Goal: Check status: Check status

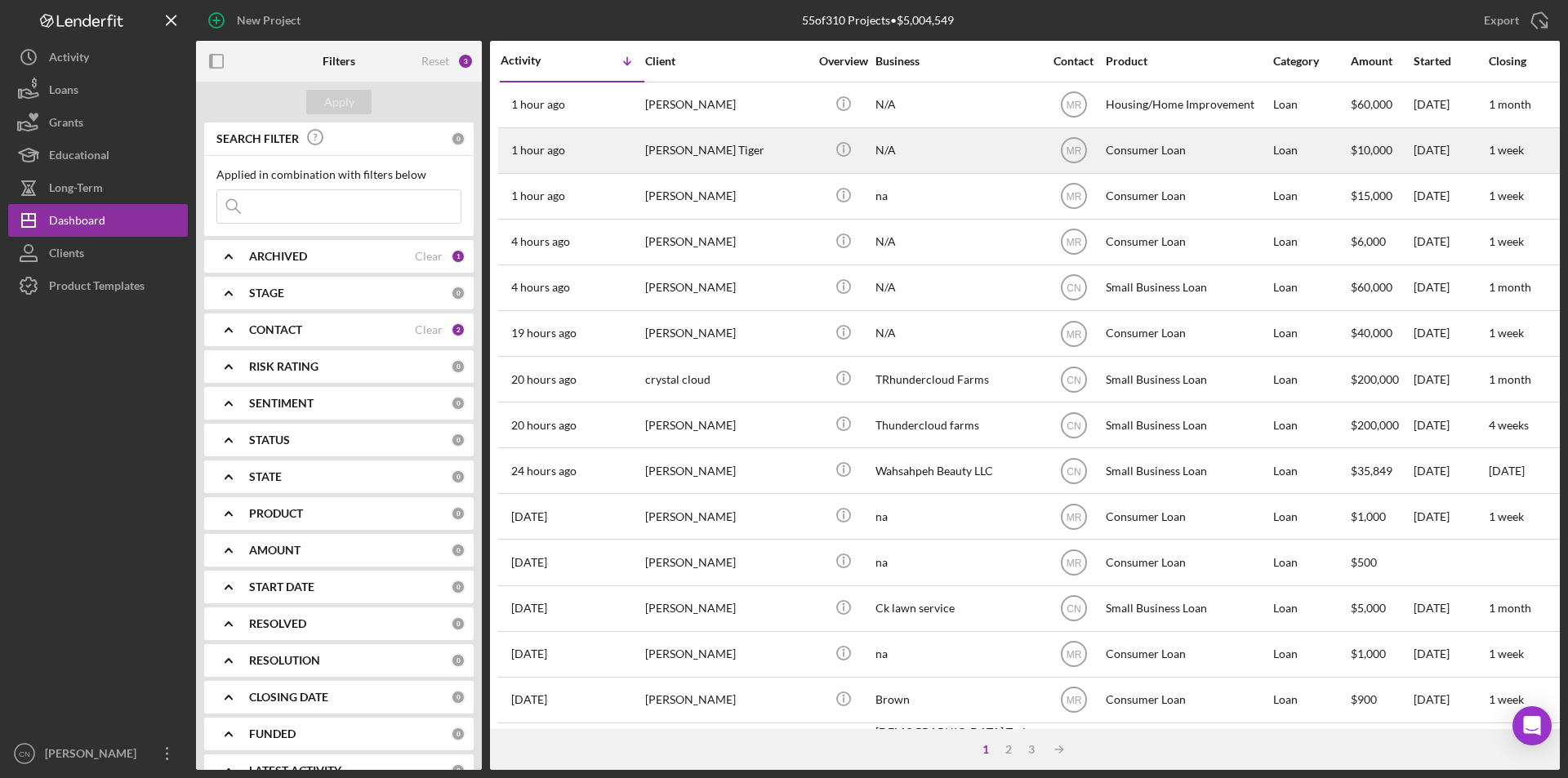
click at [690, 152] on div "[PERSON_NAME] Tiger" at bounding box center [726, 151] width 163 height 44
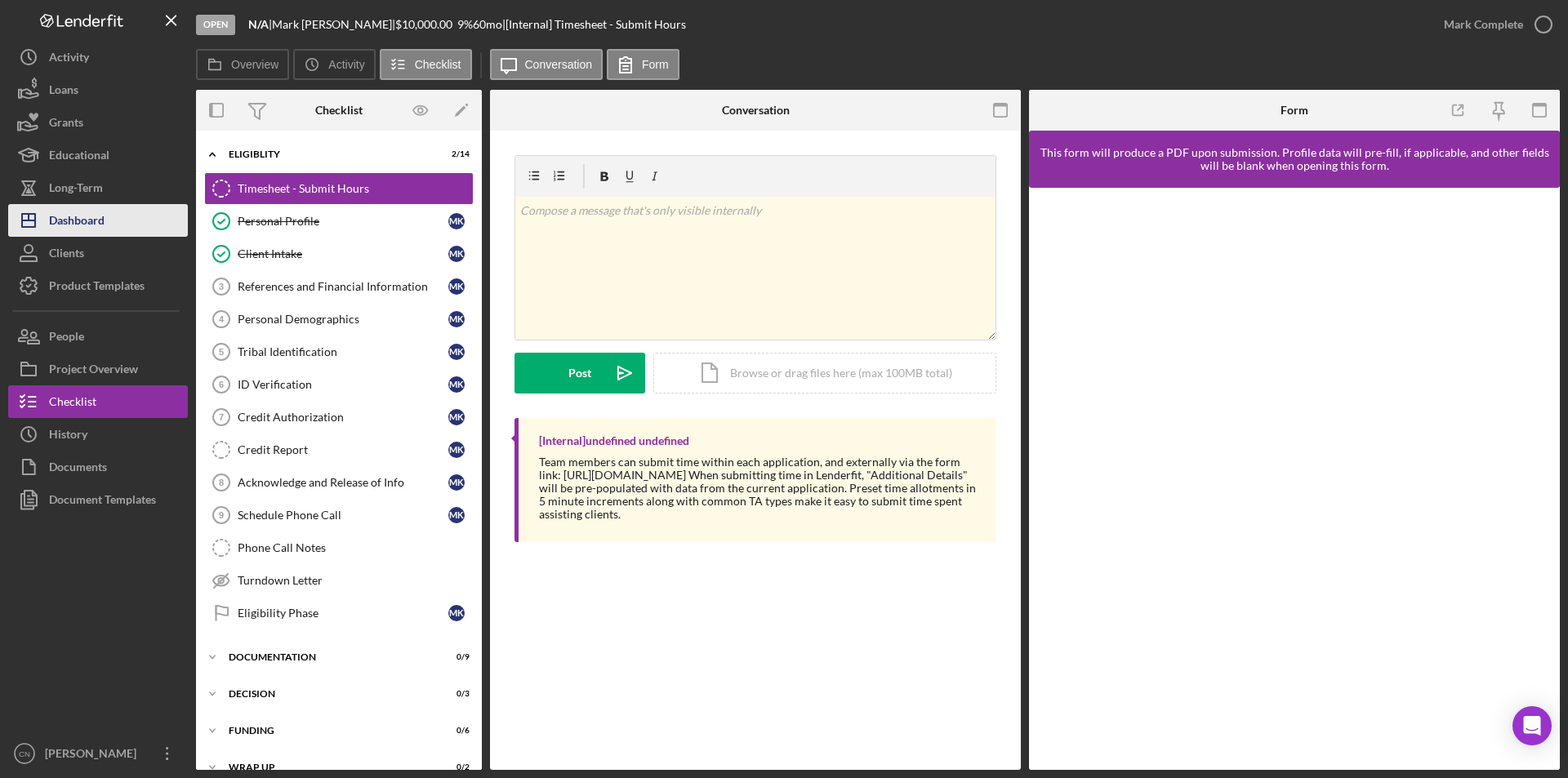
click at [91, 220] on div "Dashboard" at bounding box center [76, 222] width 55 height 37
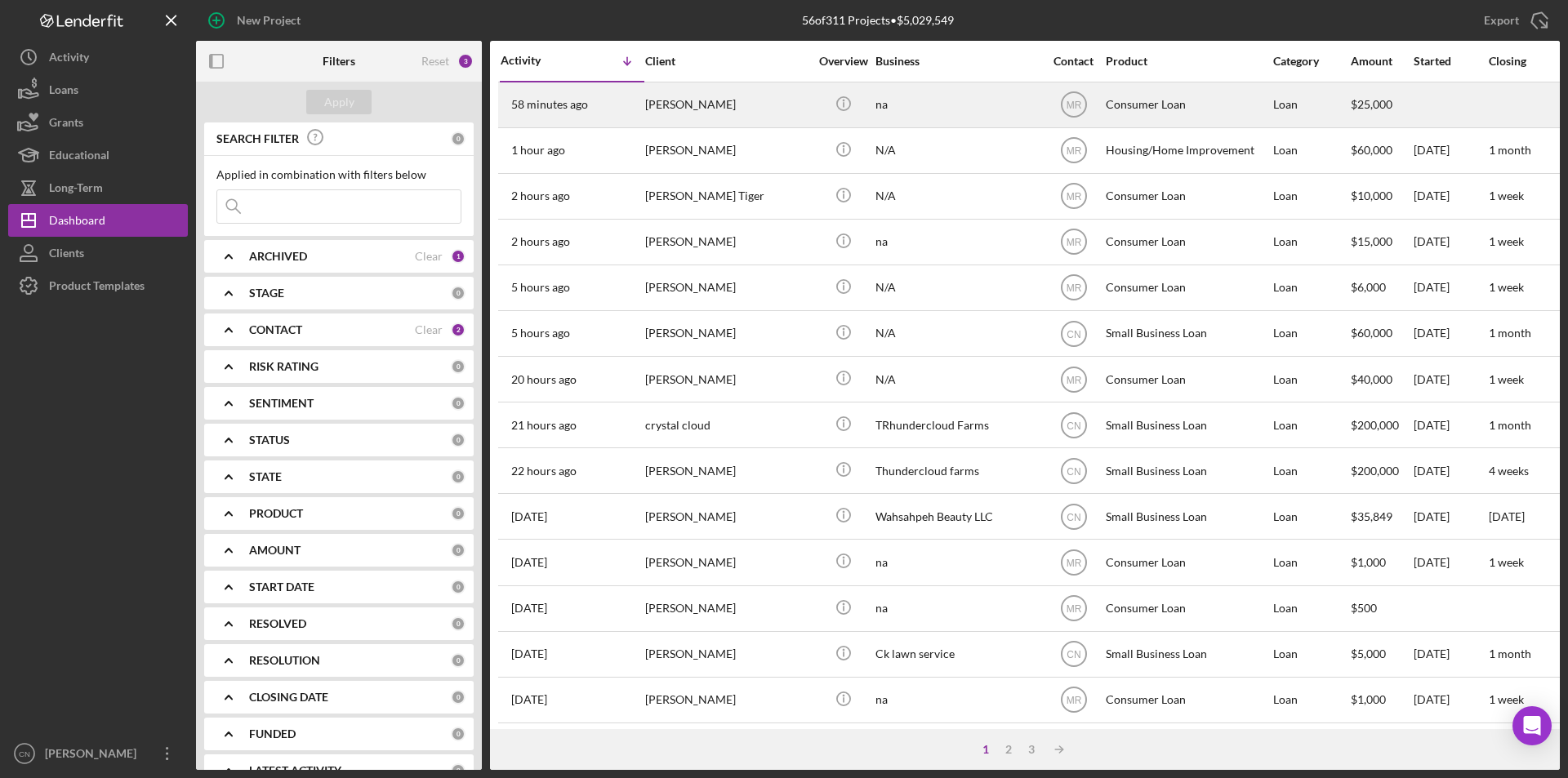
click at [569, 105] on time "58 minutes ago" at bounding box center [549, 104] width 77 height 13
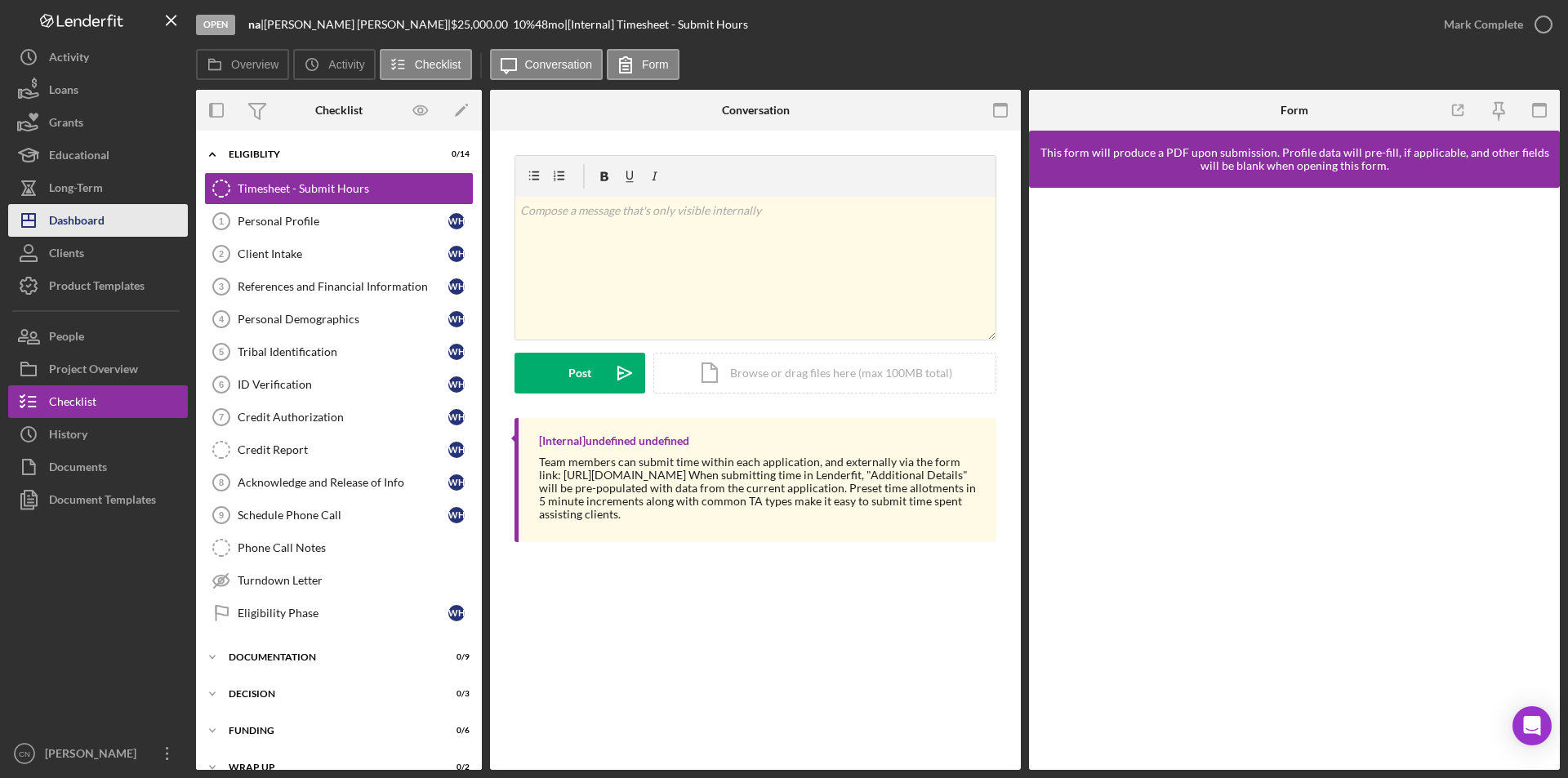
click at [90, 230] on div "Dashboard" at bounding box center [76, 222] width 55 height 37
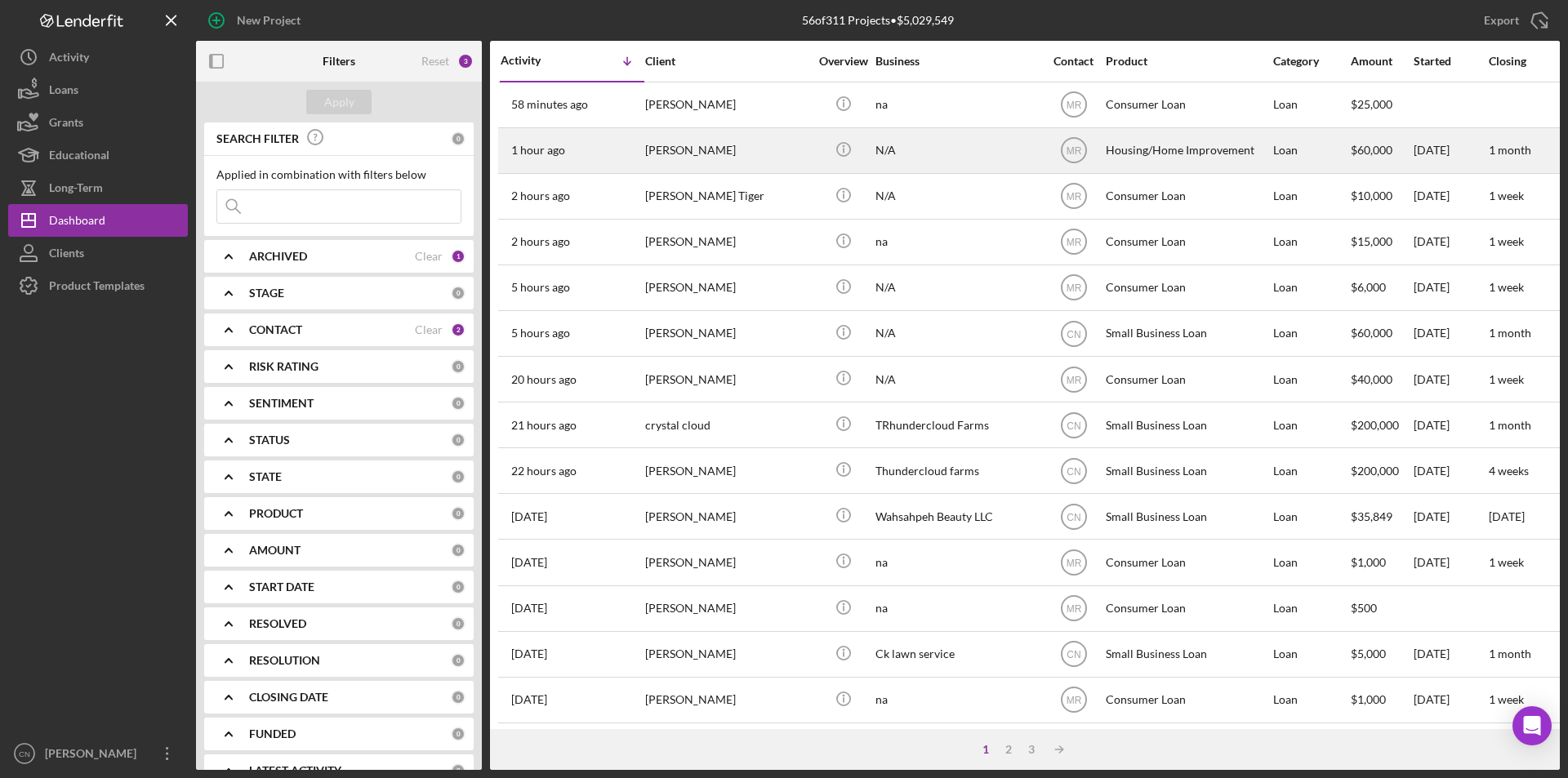
click at [689, 131] on div "[PERSON_NAME]" at bounding box center [726, 151] width 163 height 44
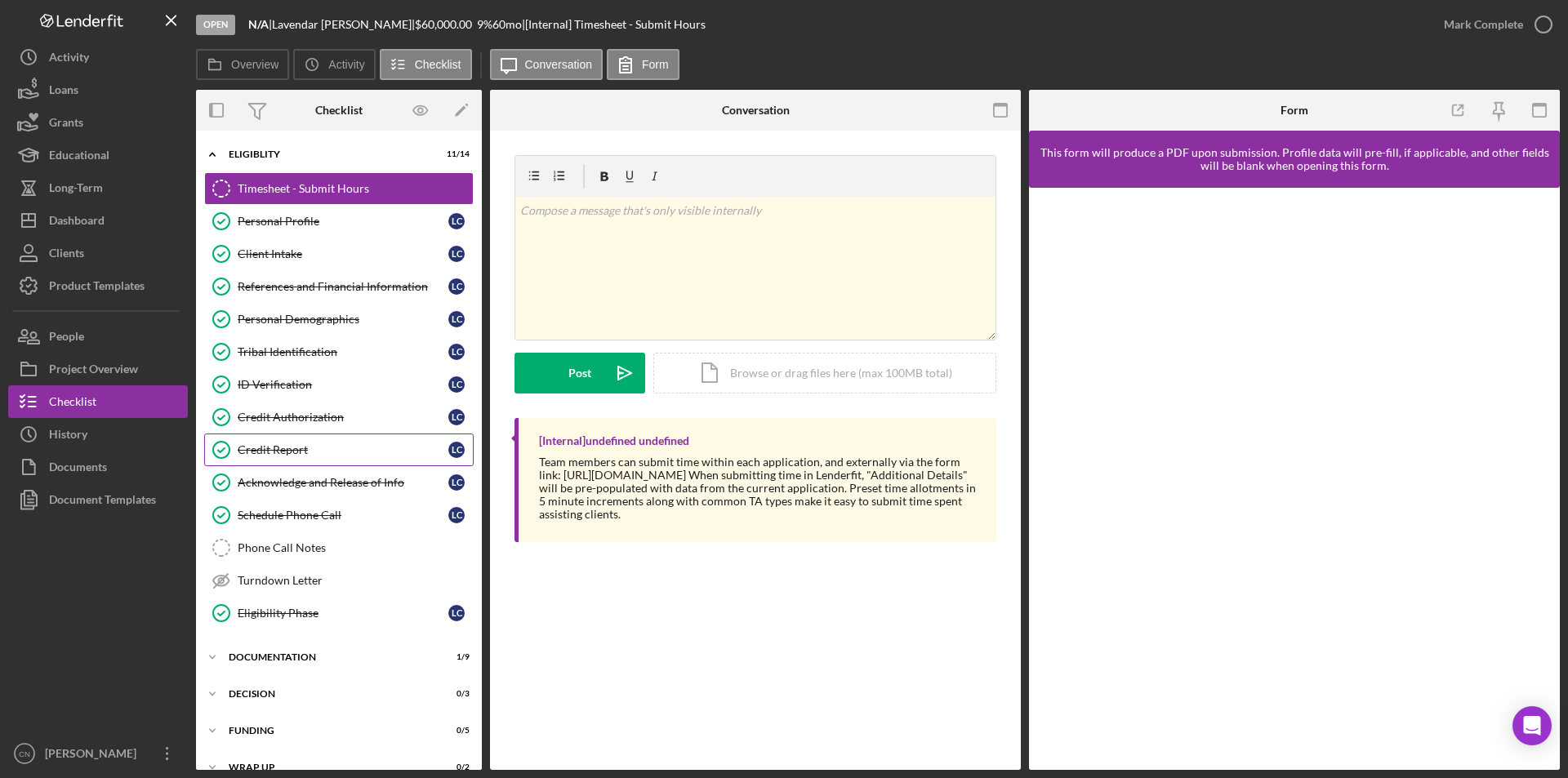
click at [306, 450] on div "Credit Report" at bounding box center [343, 450] width 211 height 13
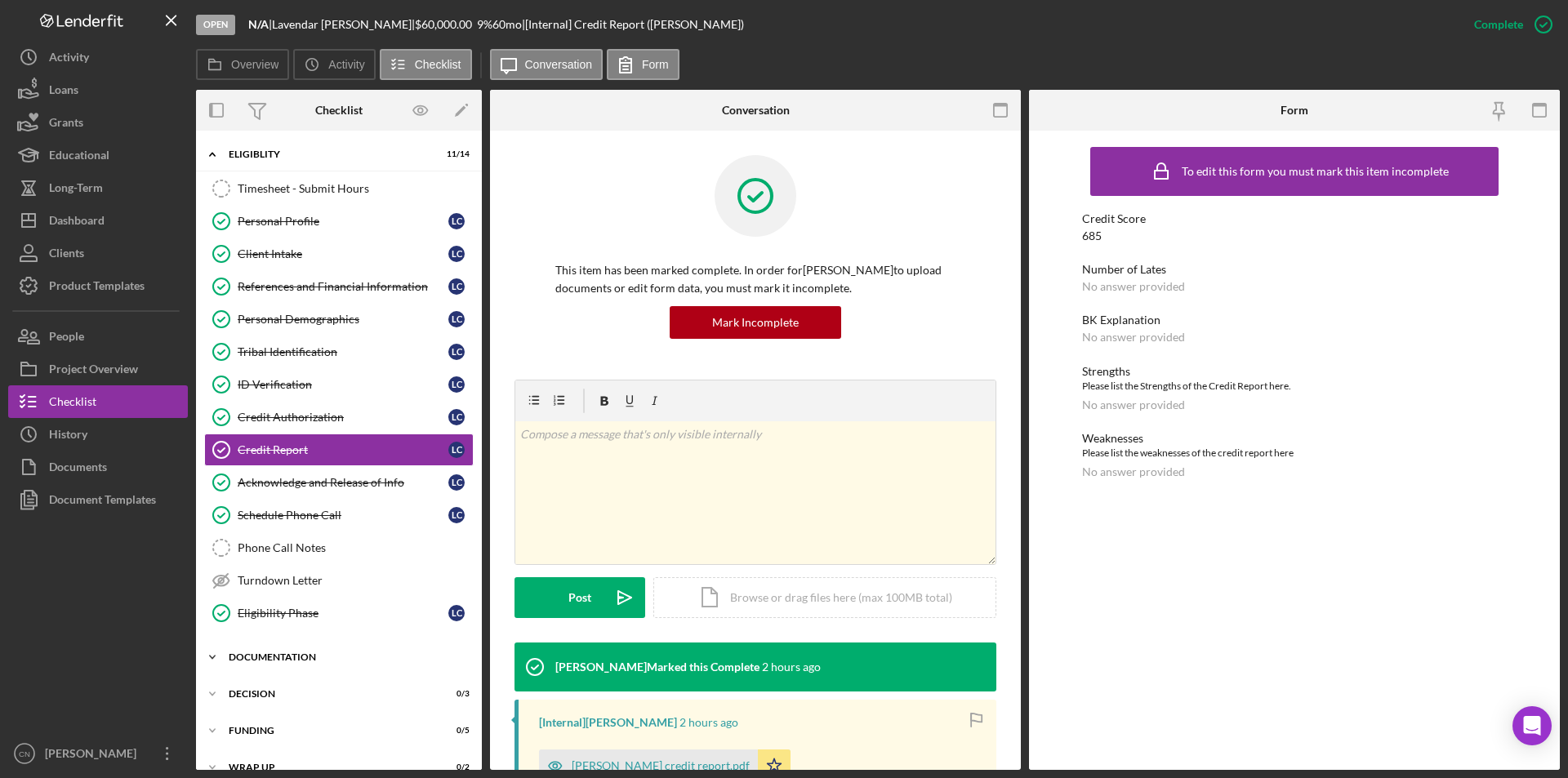
click at [292, 644] on div "Icon/Expander Documentation 1 / 9" at bounding box center [339, 658] width 285 height 33
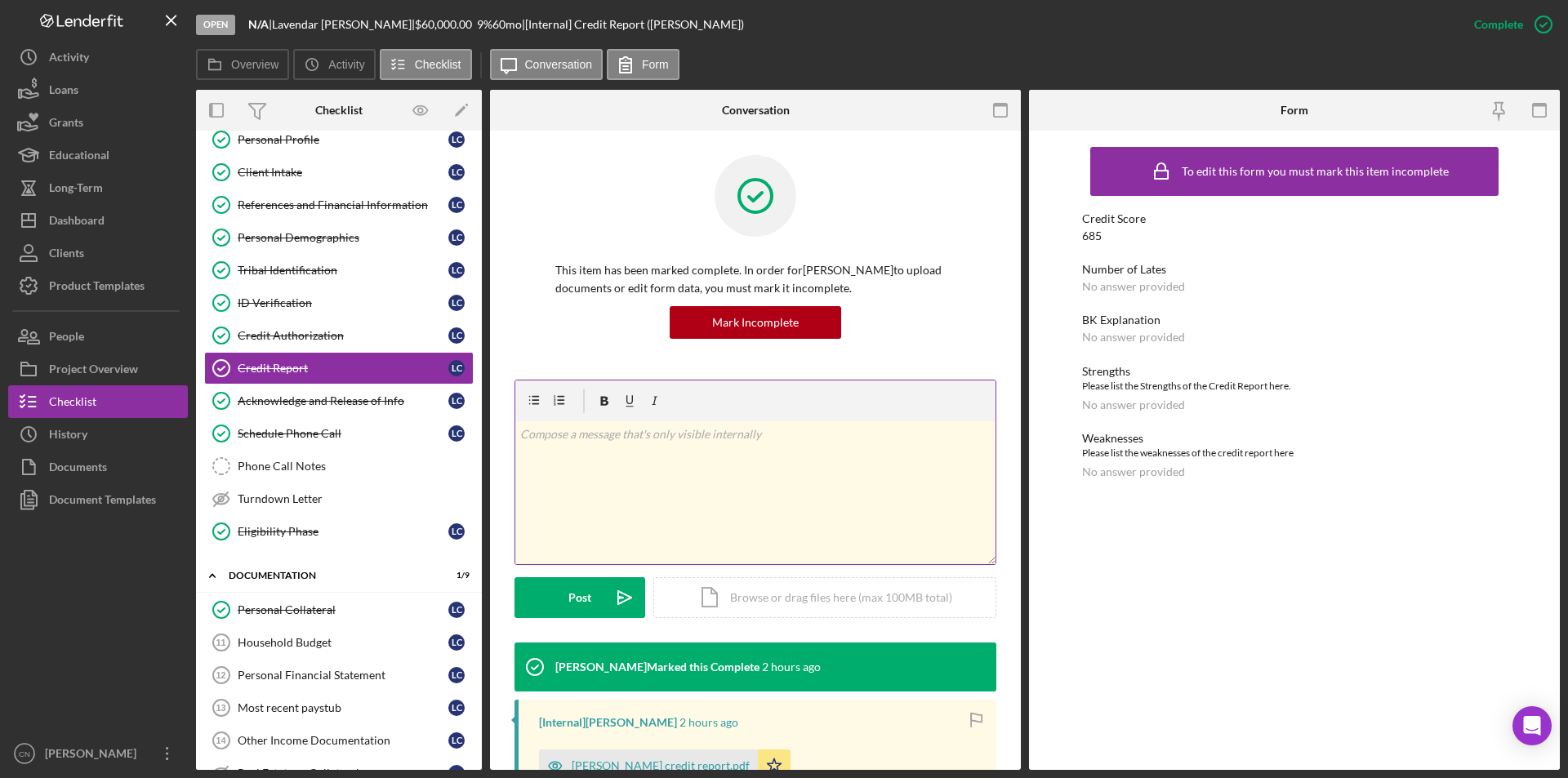
scroll to position [245, 0]
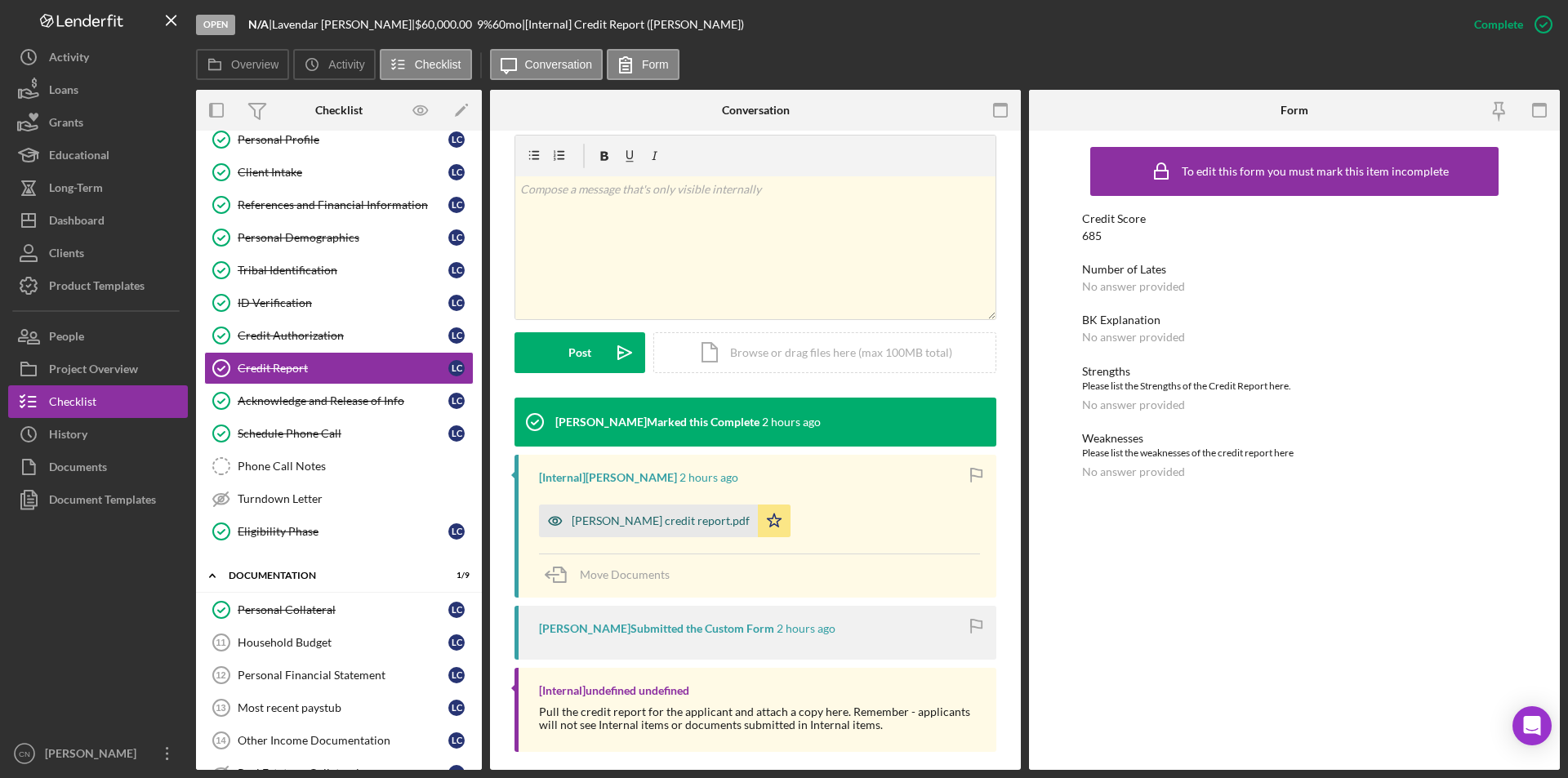
click at [651, 523] on div "[PERSON_NAME] credit report.pdf" at bounding box center [660, 521] width 178 height 13
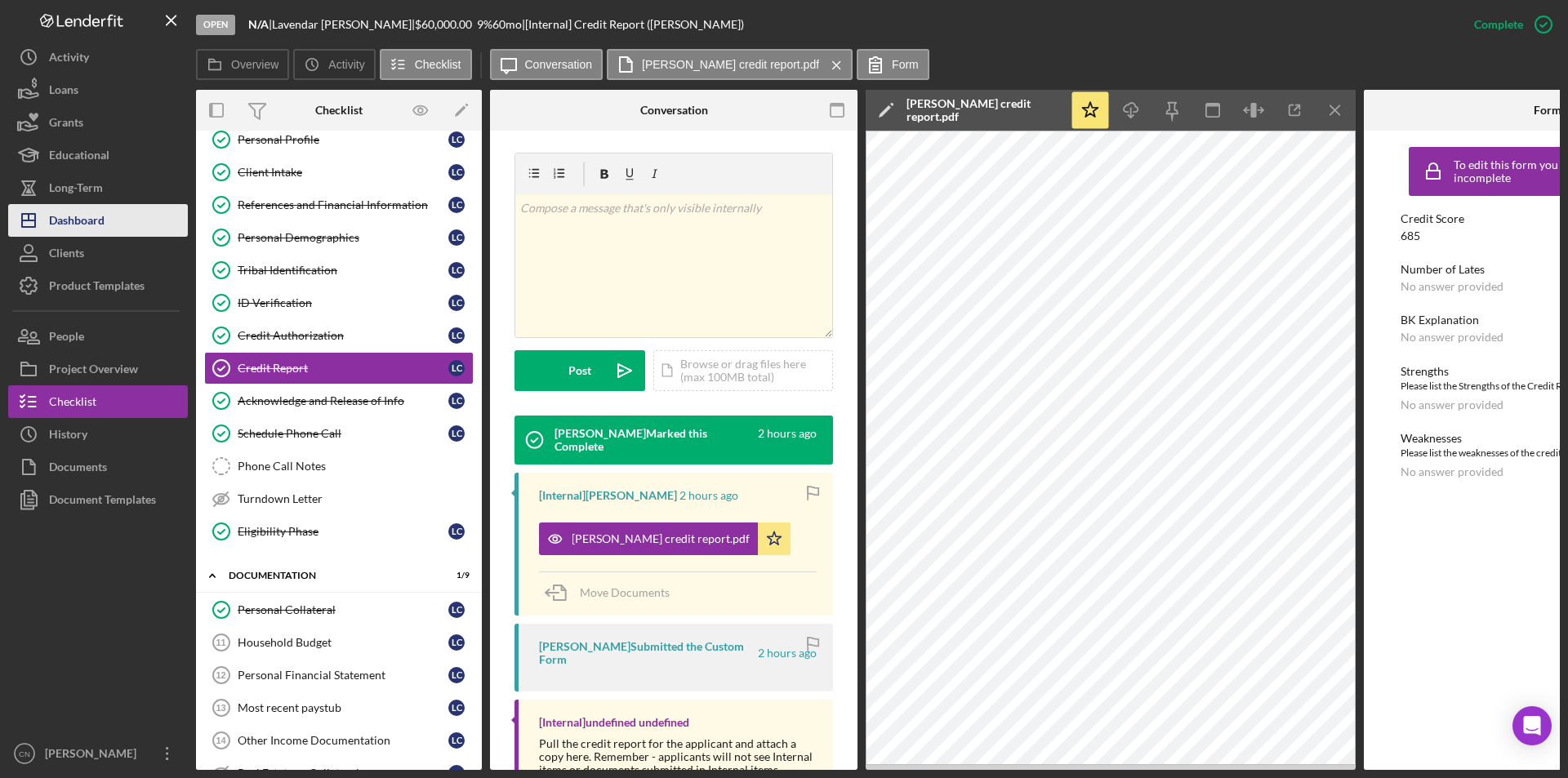
click at [78, 216] on div "Dashboard" at bounding box center [76, 222] width 55 height 37
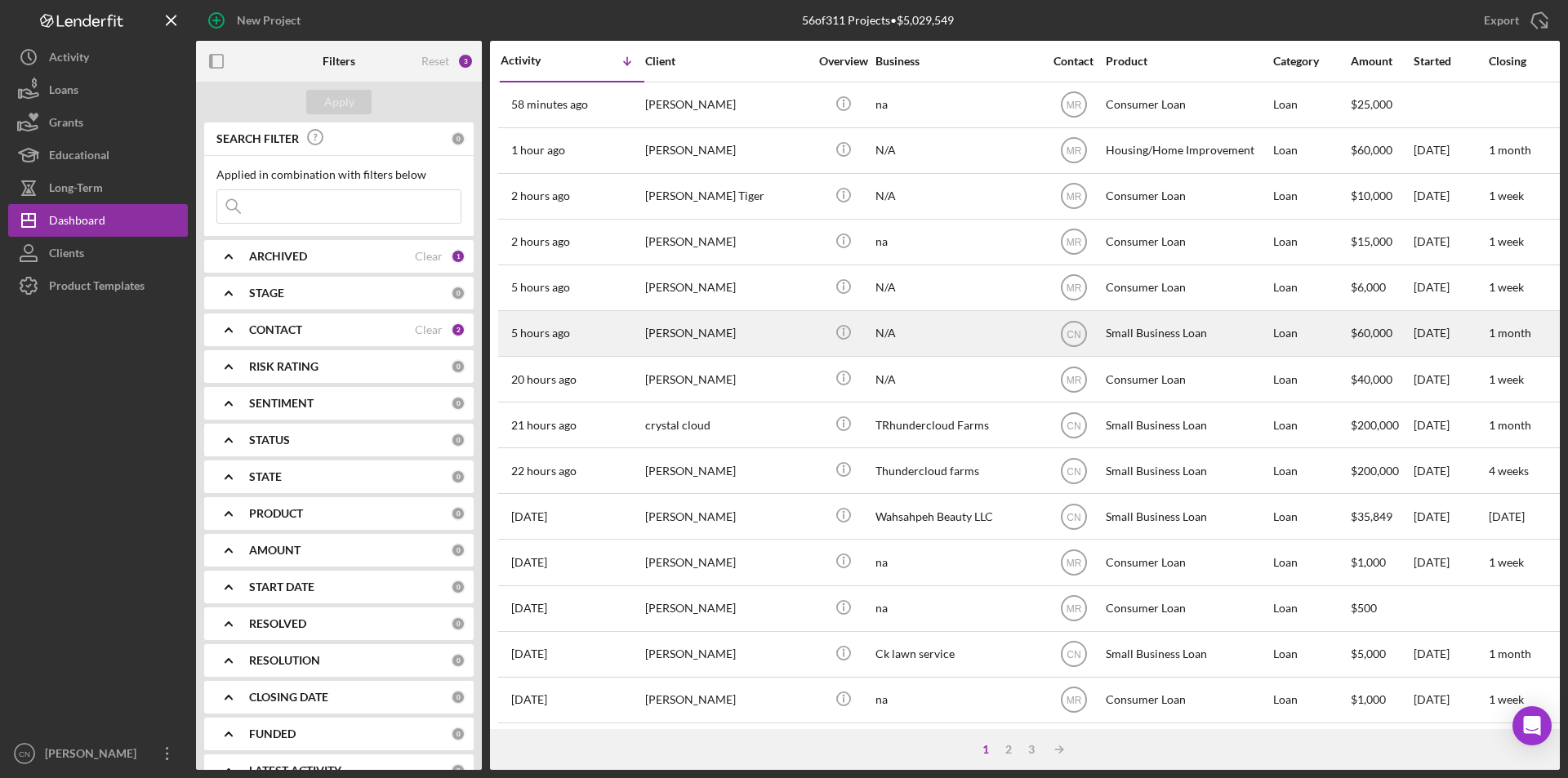
click at [709, 335] on div "[PERSON_NAME]" at bounding box center [726, 333] width 163 height 44
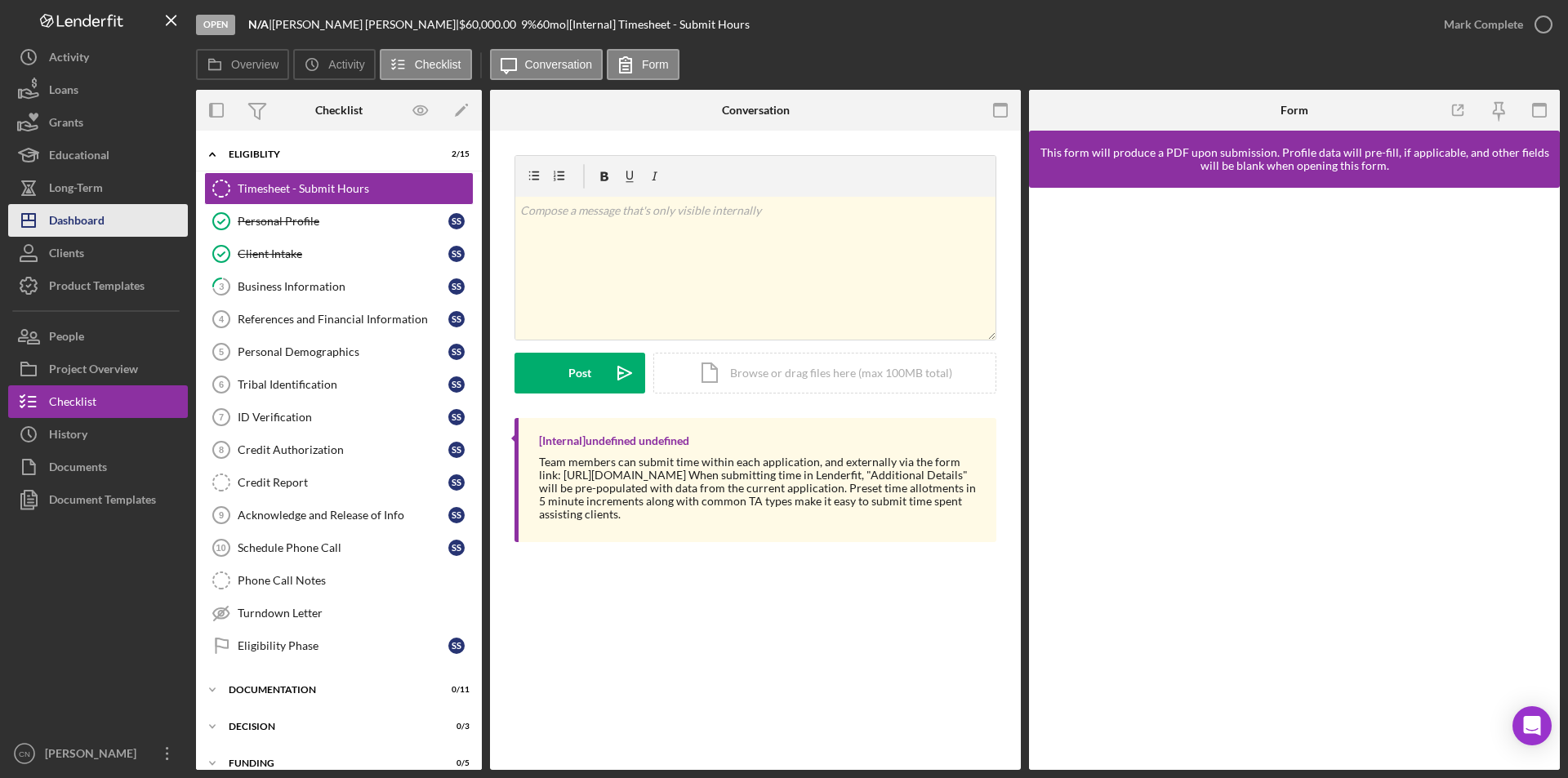
click at [53, 223] on div "Dashboard" at bounding box center [76, 222] width 55 height 37
